Goal: Task Accomplishment & Management: Use online tool/utility

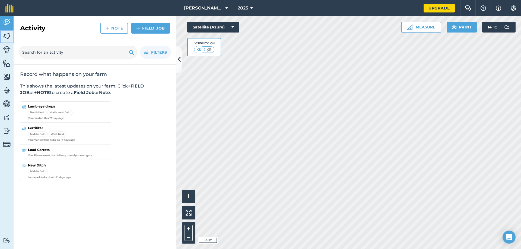
click at [7, 36] on img at bounding box center [7, 36] width 8 height 8
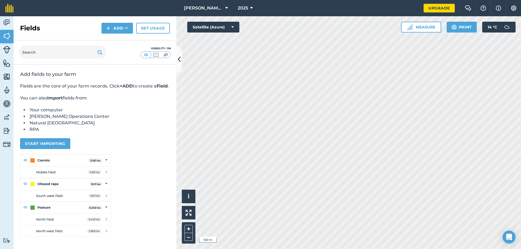
click at [115, 34] on div "Fields Add Set usage" at bounding box center [95, 28] width 163 height 24
click at [117, 30] on button "Add" at bounding box center [116, 28] width 31 height 11
click at [119, 41] on link "Draw" at bounding box center [117, 40] width 30 height 12
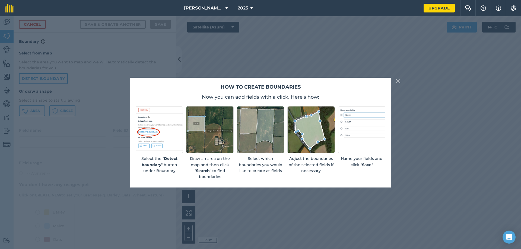
click at [399, 82] on img at bounding box center [398, 81] width 5 height 7
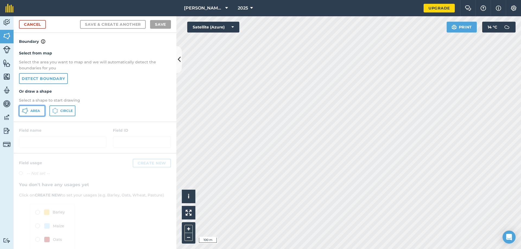
click at [36, 114] on button "Area" at bounding box center [32, 110] width 26 height 11
click at [12, 21] on link "Activity" at bounding box center [7, 23] width 14 height 14
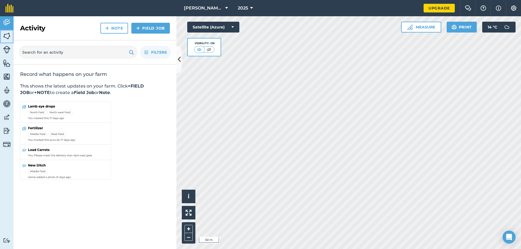
click at [7, 35] on img at bounding box center [7, 36] width 8 height 8
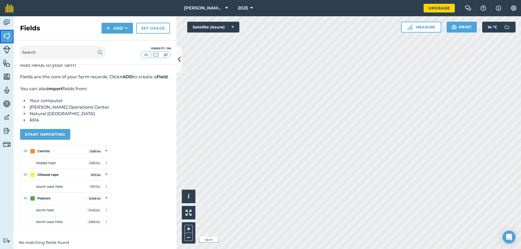
scroll to position [18, 0]
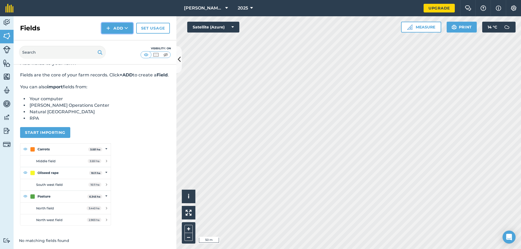
click at [114, 24] on button "Add" at bounding box center [116, 28] width 31 height 11
click at [115, 44] on link "Draw" at bounding box center [117, 40] width 30 height 12
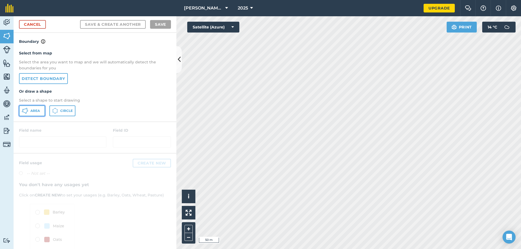
click at [36, 112] on span "Area" at bounding box center [34, 111] width 9 height 4
click at [188, 214] on img at bounding box center [188, 213] width 6 height 6
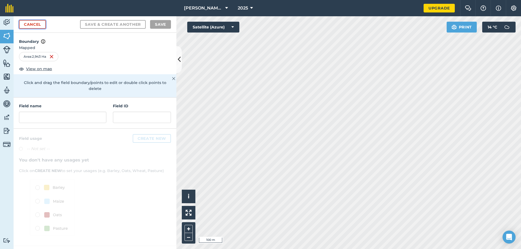
click at [34, 25] on link "Cancel" at bounding box center [32, 24] width 27 height 9
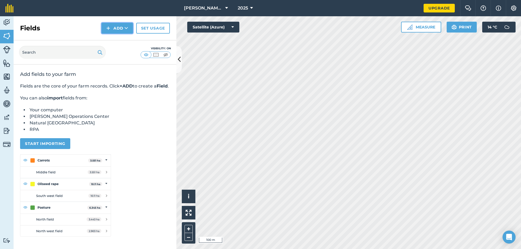
click at [114, 30] on button "Add" at bounding box center [116, 28] width 31 height 11
click at [113, 42] on link "Draw" at bounding box center [117, 40] width 30 height 12
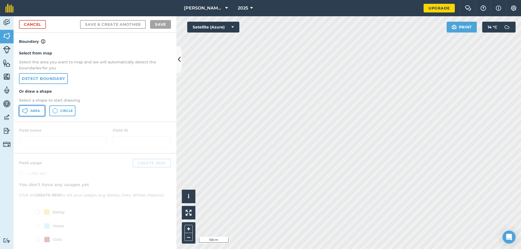
click at [35, 111] on span "Area" at bounding box center [34, 111] width 9 height 4
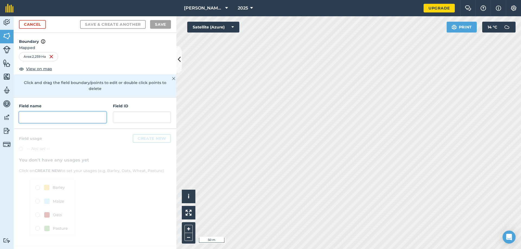
click at [89, 112] on input "text" at bounding box center [62, 117] width 87 height 11
click at [469, 26] on button "Print" at bounding box center [461, 27] width 30 height 11
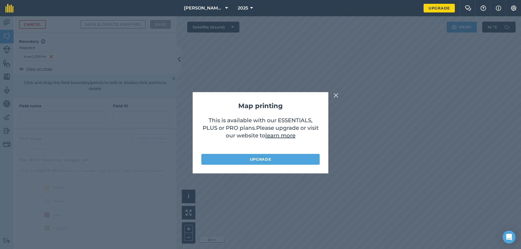
click at [336, 96] on img at bounding box center [335, 95] width 5 height 7
